Goal: Task Accomplishment & Management: Use online tool/utility

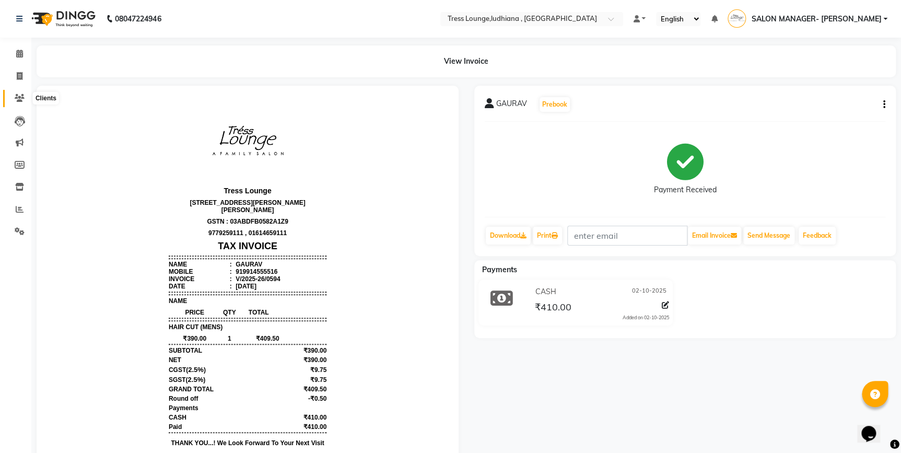
click at [23, 94] on icon at bounding box center [20, 98] width 10 height 8
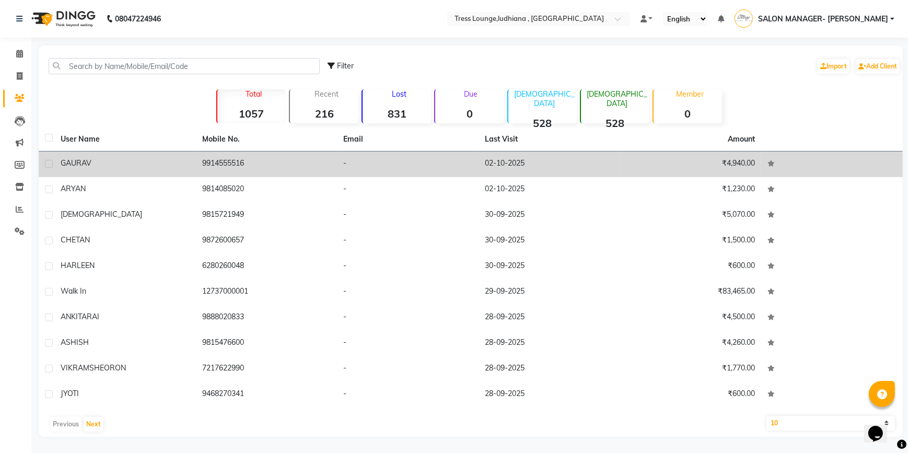
click at [489, 166] on td "02-10-2025" at bounding box center [549, 164] width 142 height 26
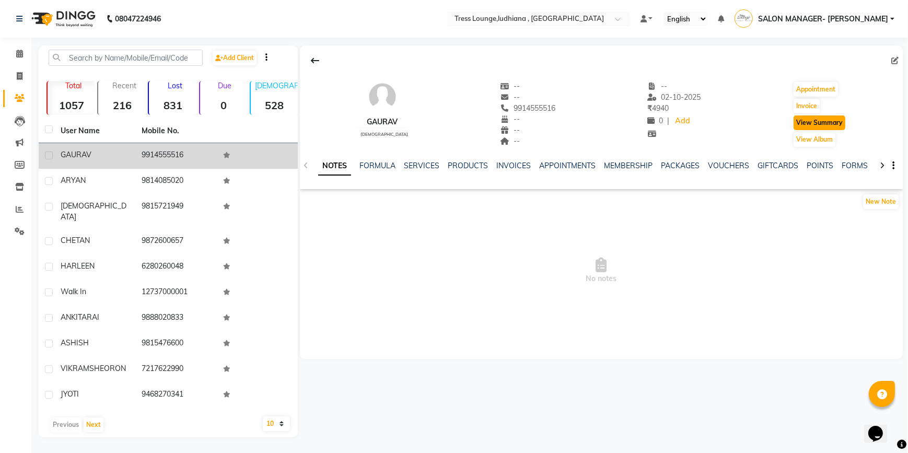
click at [814, 123] on button "View Summary" at bounding box center [819, 122] width 52 height 15
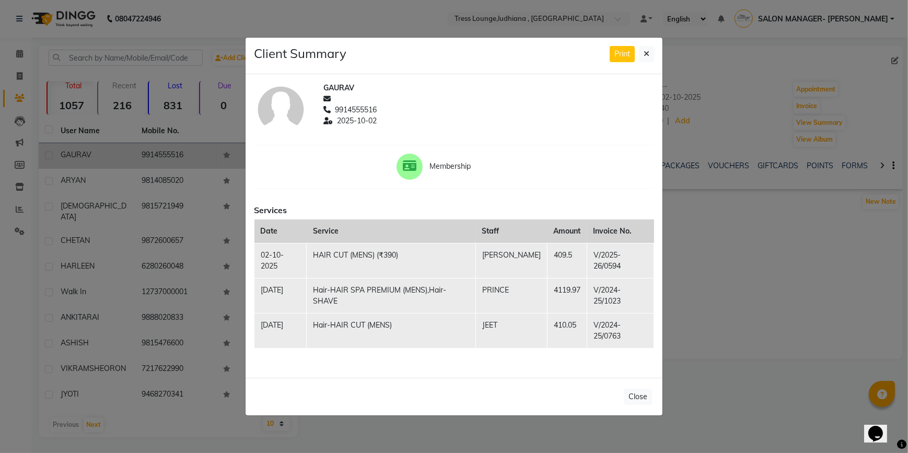
click at [747, 224] on ngb-modal-window "Client Summary Print GAURAV 9914555516 [DATE] Membership Services Date Service …" at bounding box center [454, 226] width 908 height 453
click at [644, 57] on icon at bounding box center [646, 53] width 6 height 7
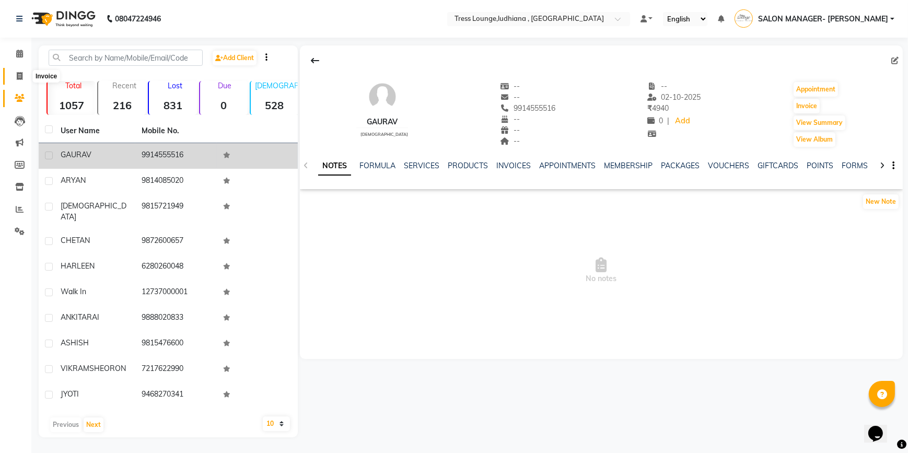
click at [18, 72] on icon at bounding box center [20, 76] width 6 height 8
select select "service"
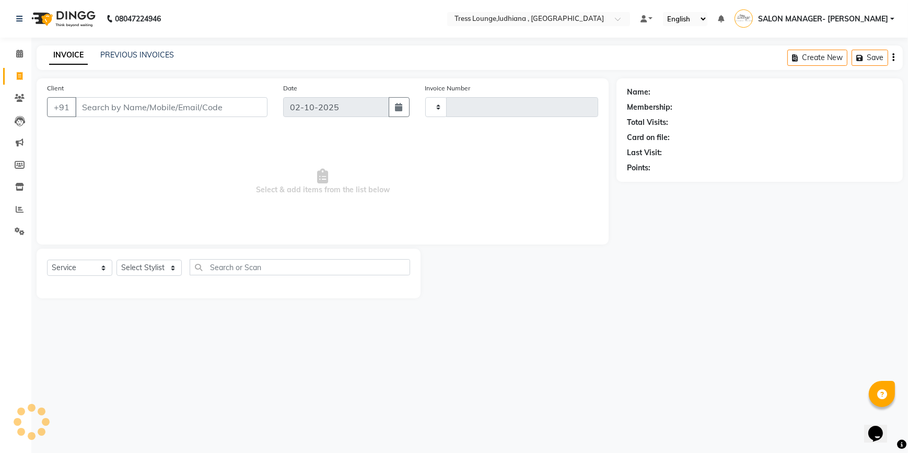
type input "0595"
select select "6306"
